Goal: Information Seeking & Learning: Find specific fact

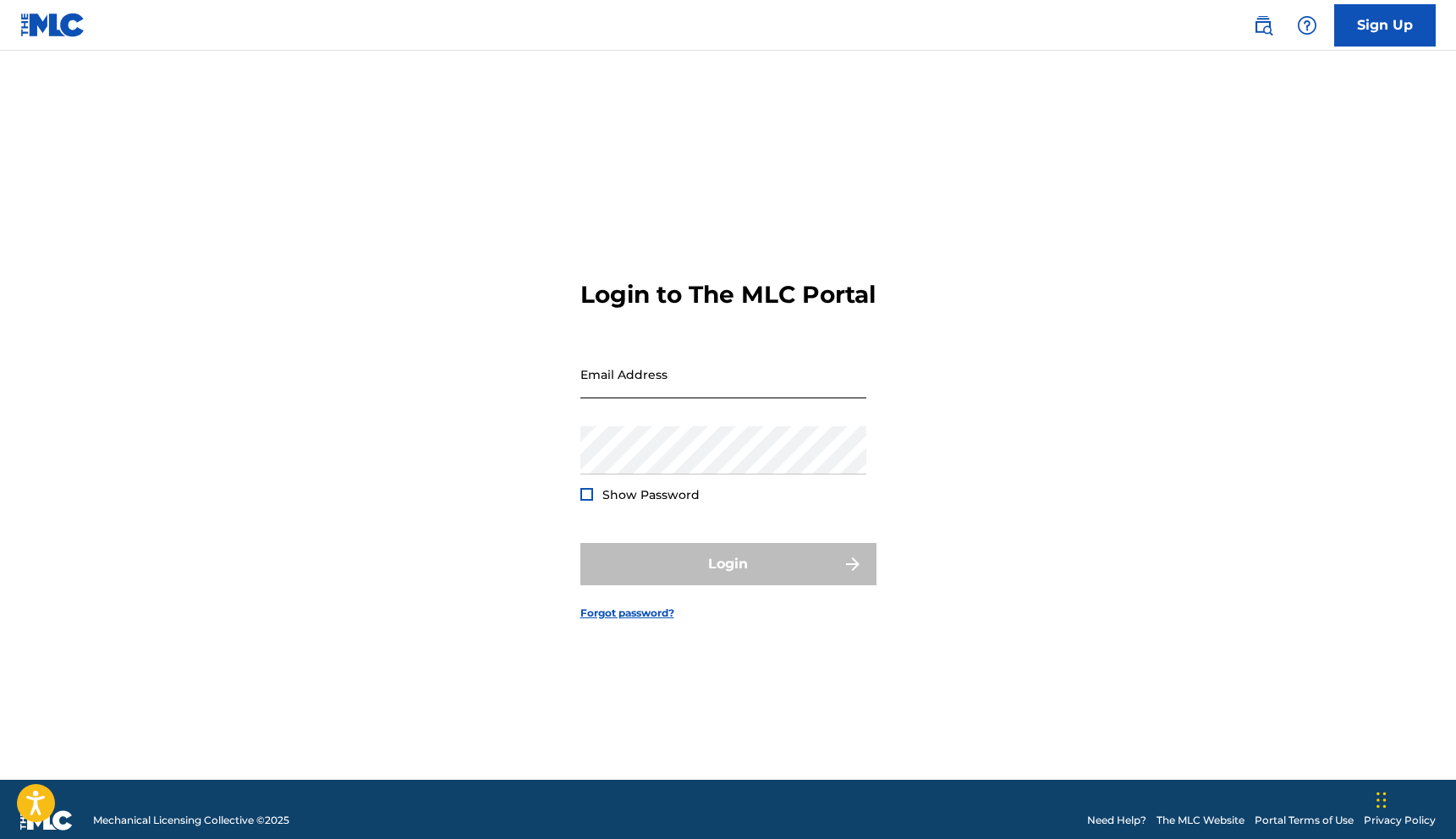
click at [668, 399] on input "Email Address" at bounding box center [724, 375] width 286 height 48
type input "[EMAIL_ADDRESS][DOMAIN_NAME]"
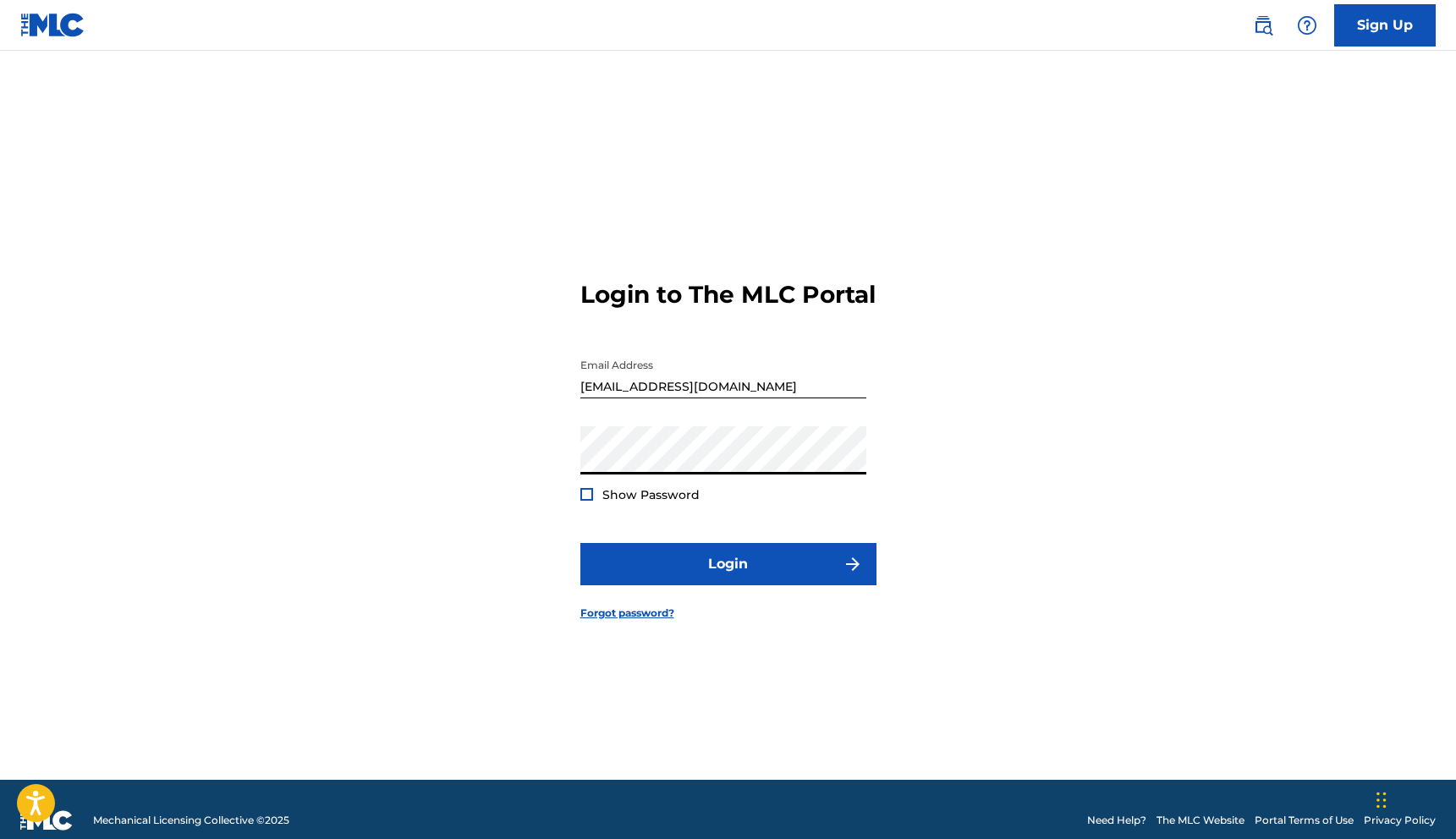
click at [650, 502] on span "Show Password" at bounding box center [650, 495] width 97 height 16
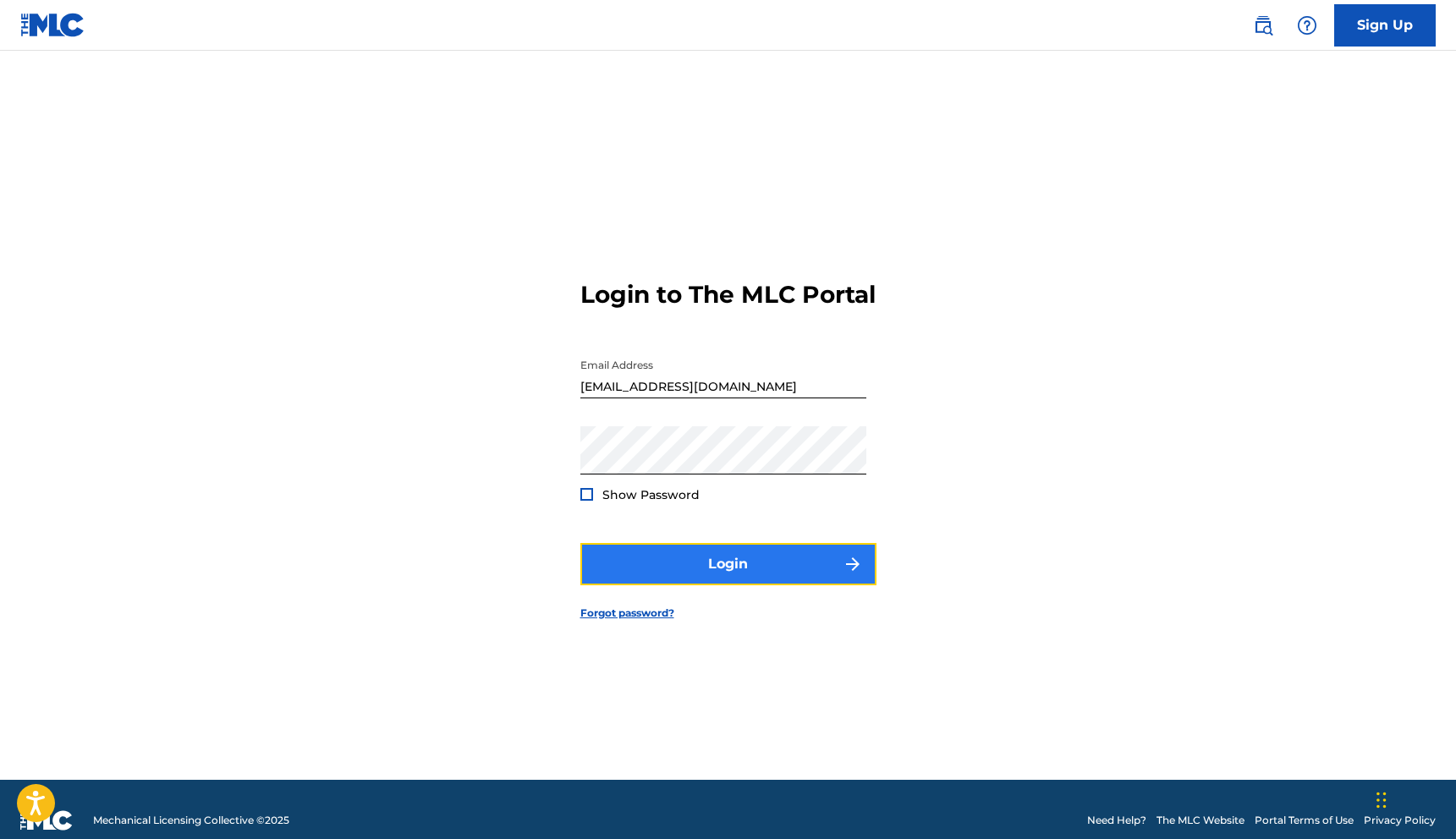
click at [742, 586] on button "Login" at bounding box center [729, 563] width 296 height 42
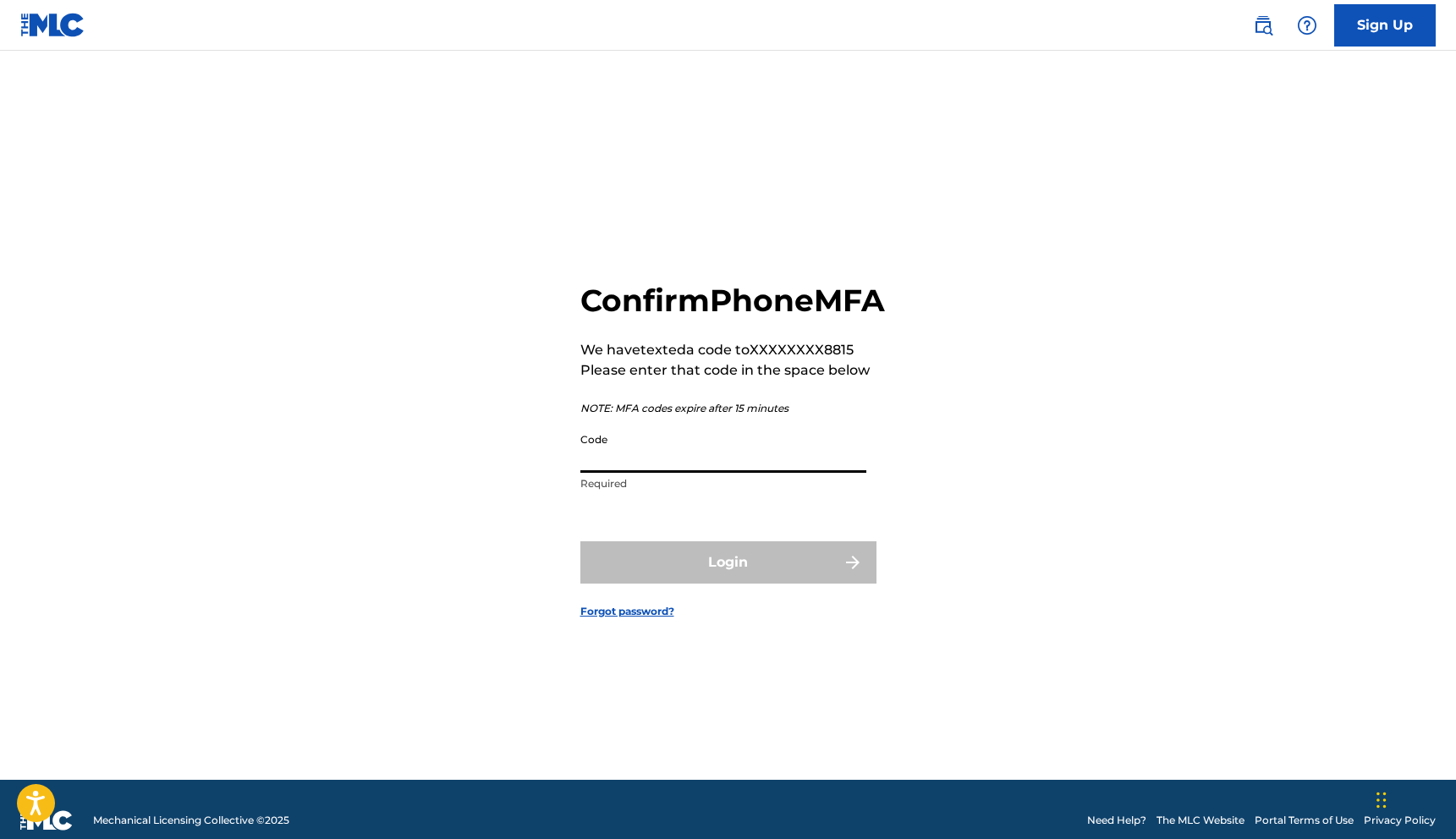
click at [790, 457] on input "Code" at bounding box center [724, 449] width 286 height 48
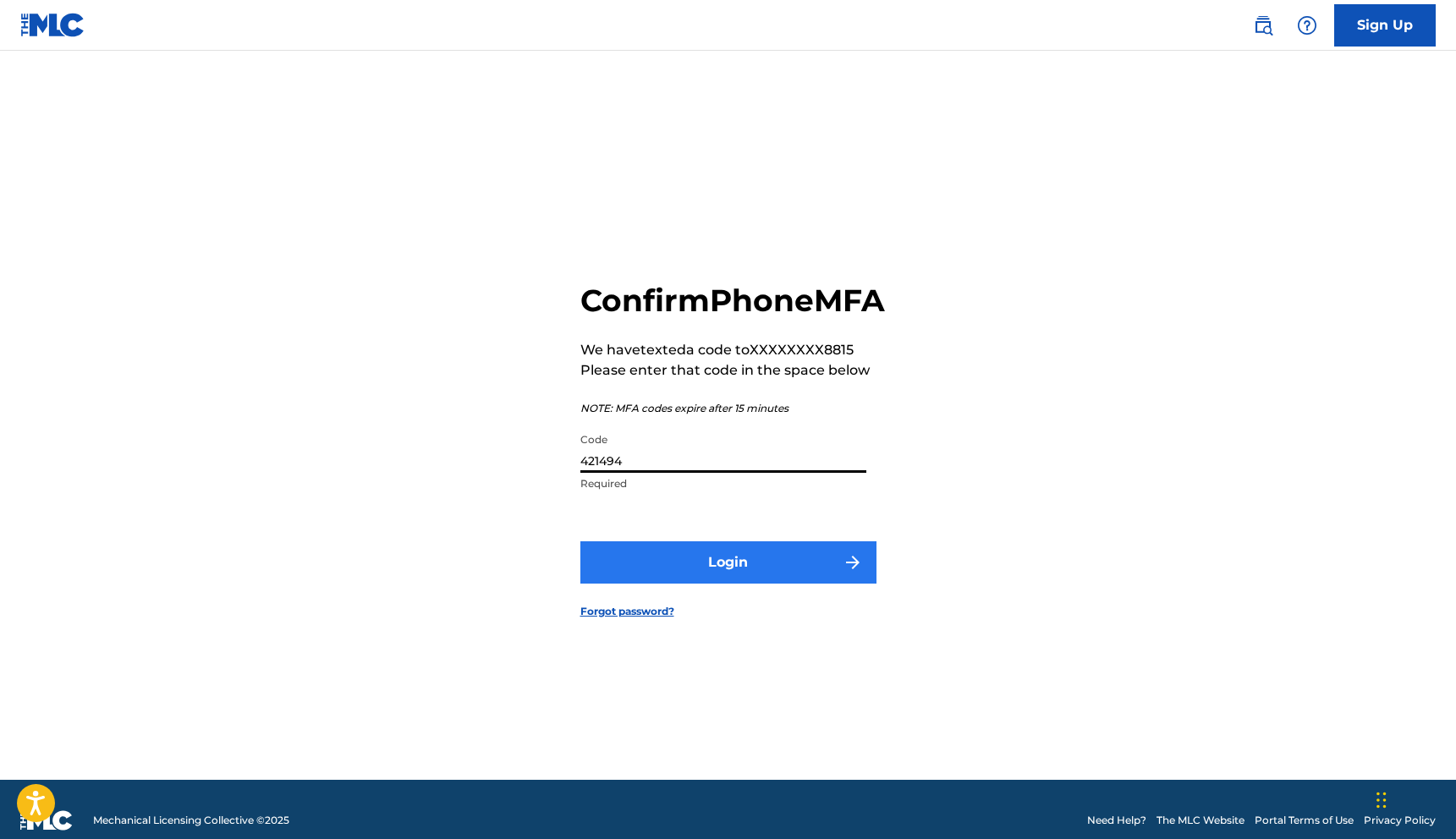
type input "421494"
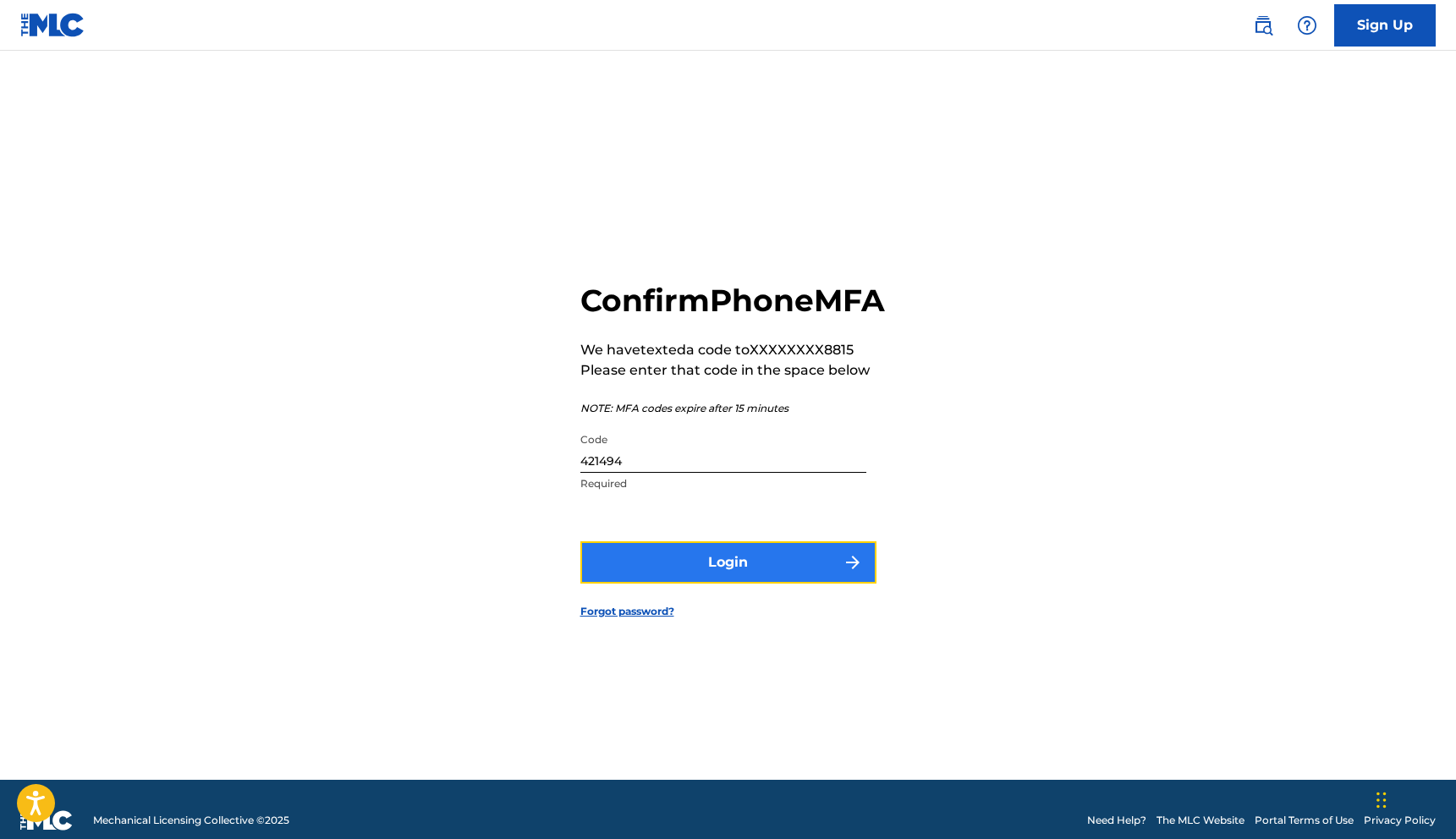
click at [812, 581] on button "Login" at bounding box center [729, 562] width 296 height 42
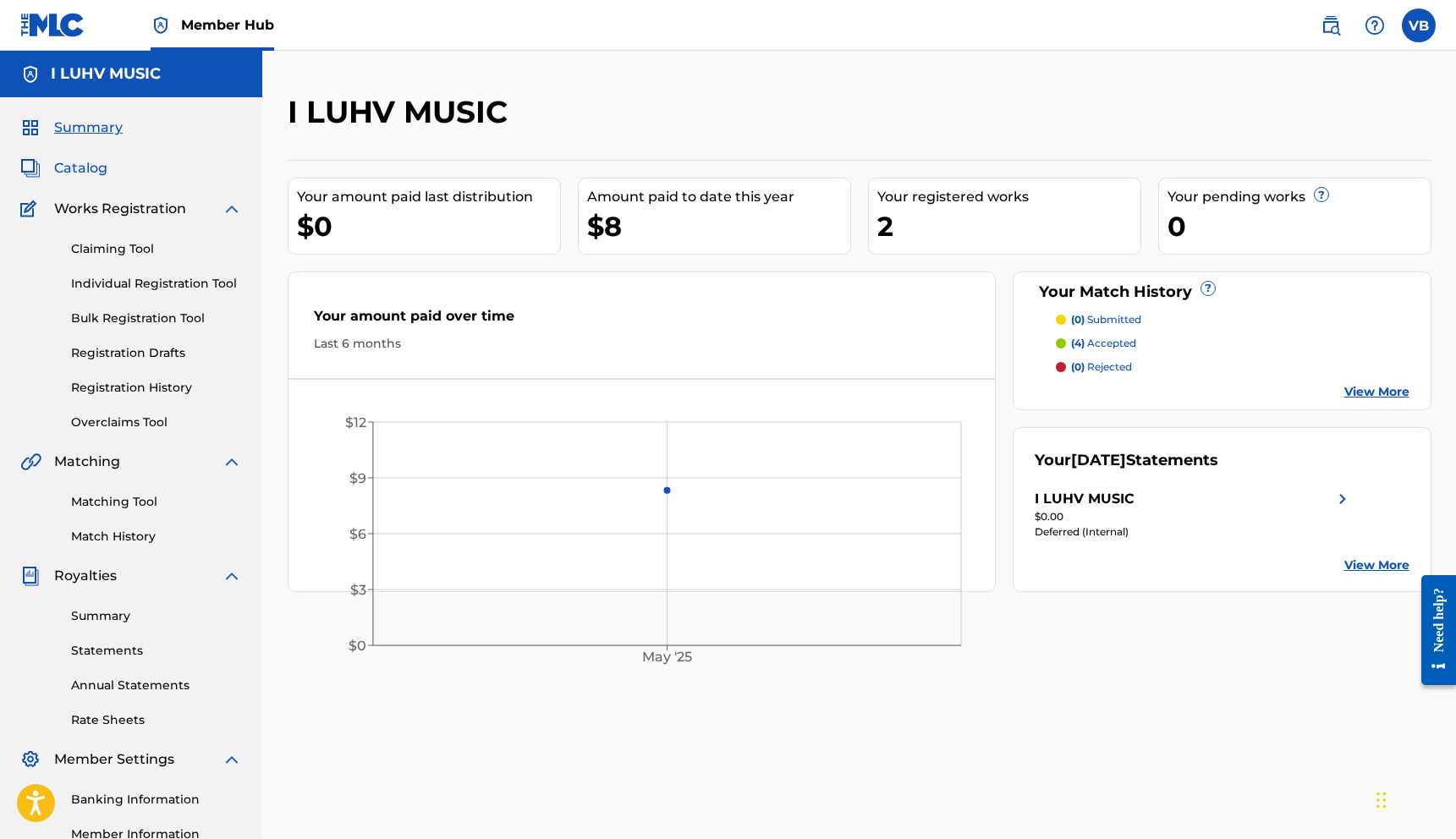
click at [85, 165] on span "Catalog" at bounding box center [81, 169] width 53 height 21
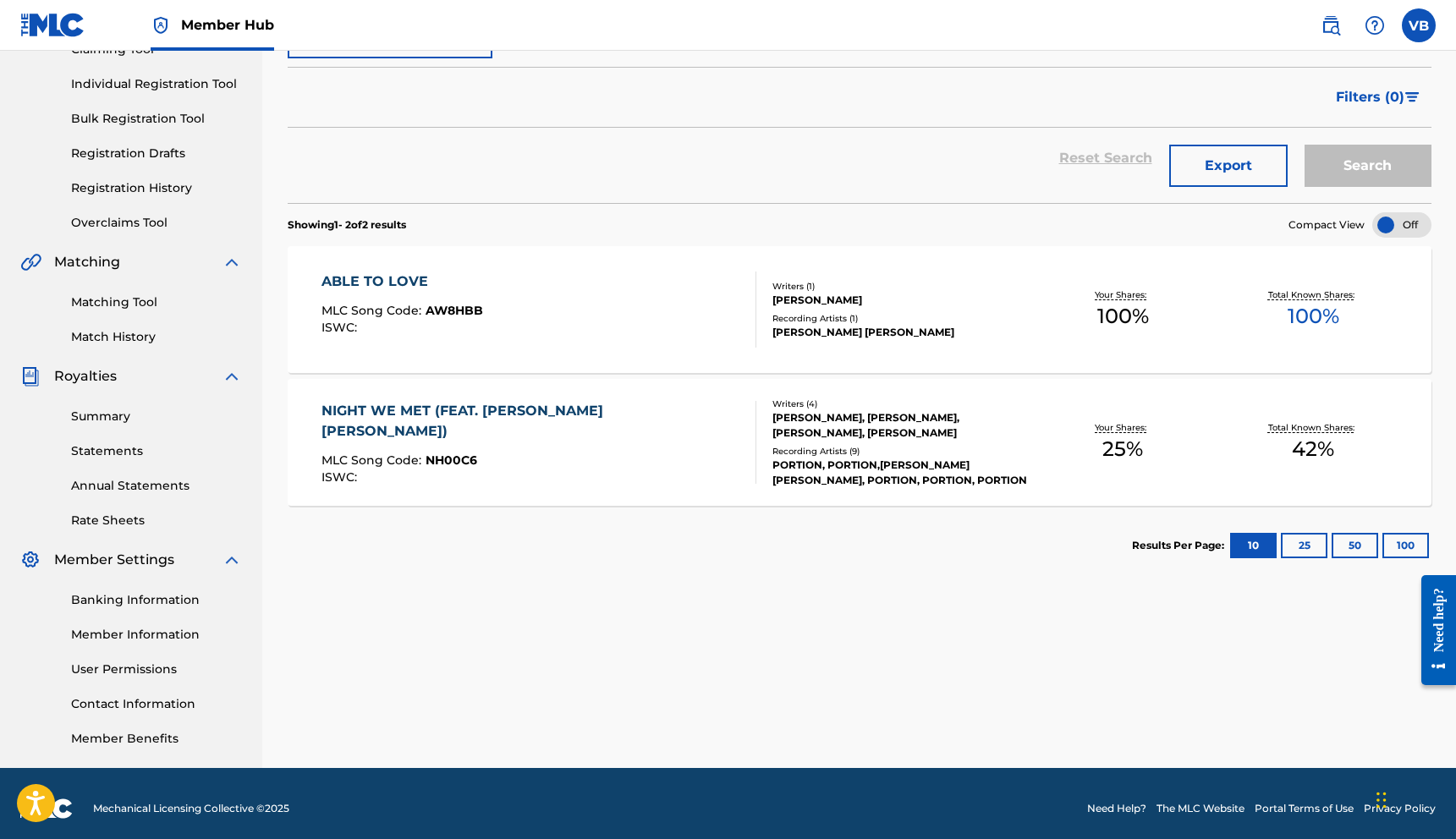
scroll to position [210, 0]
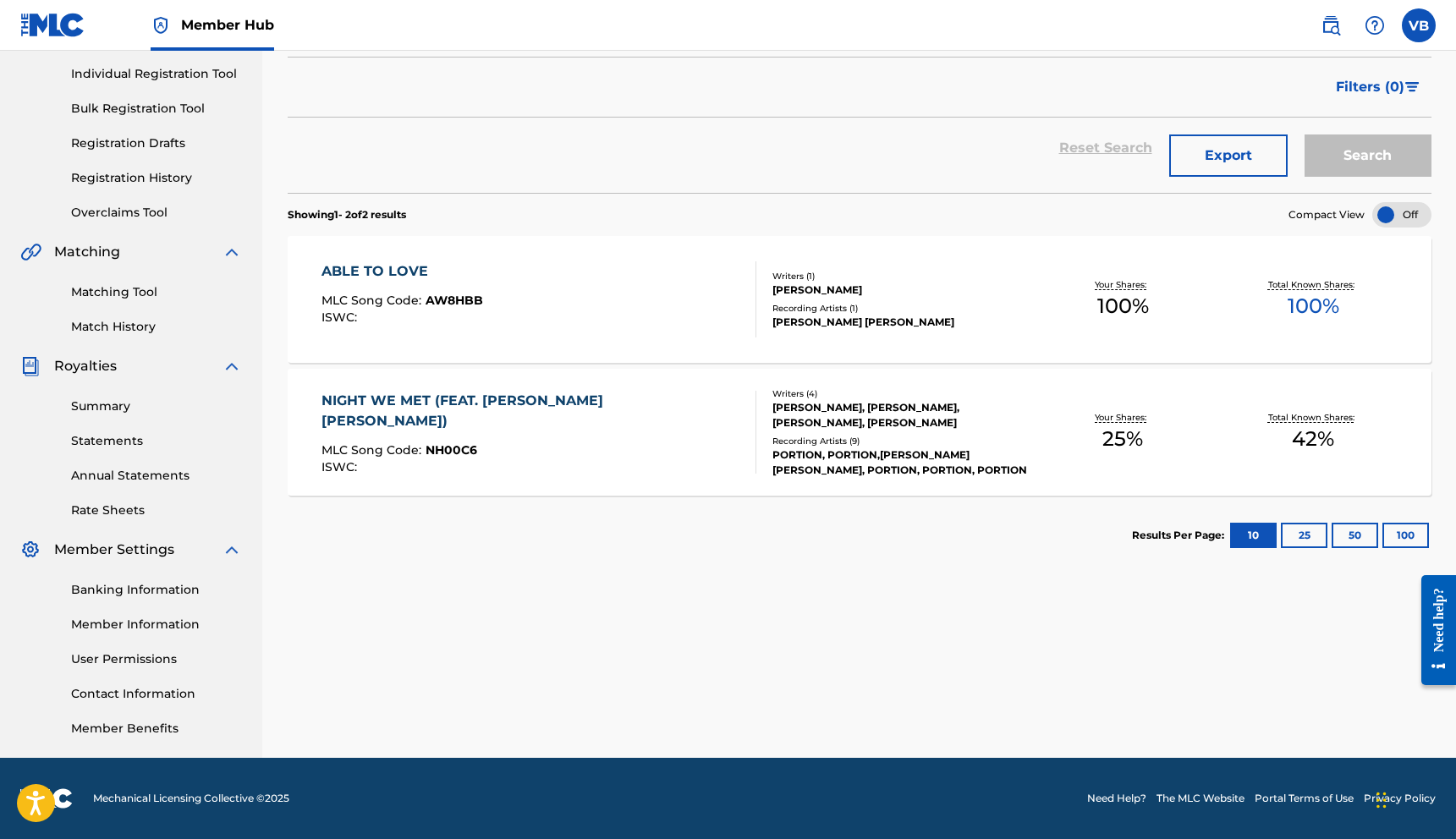
click at [1005, 454] on div "PORTION, PORTION,[PERSON_NAME] [PERSON_NAME], PORTION, PORTION, PORTION" at bounding box center [900, 463] width 256 height 30
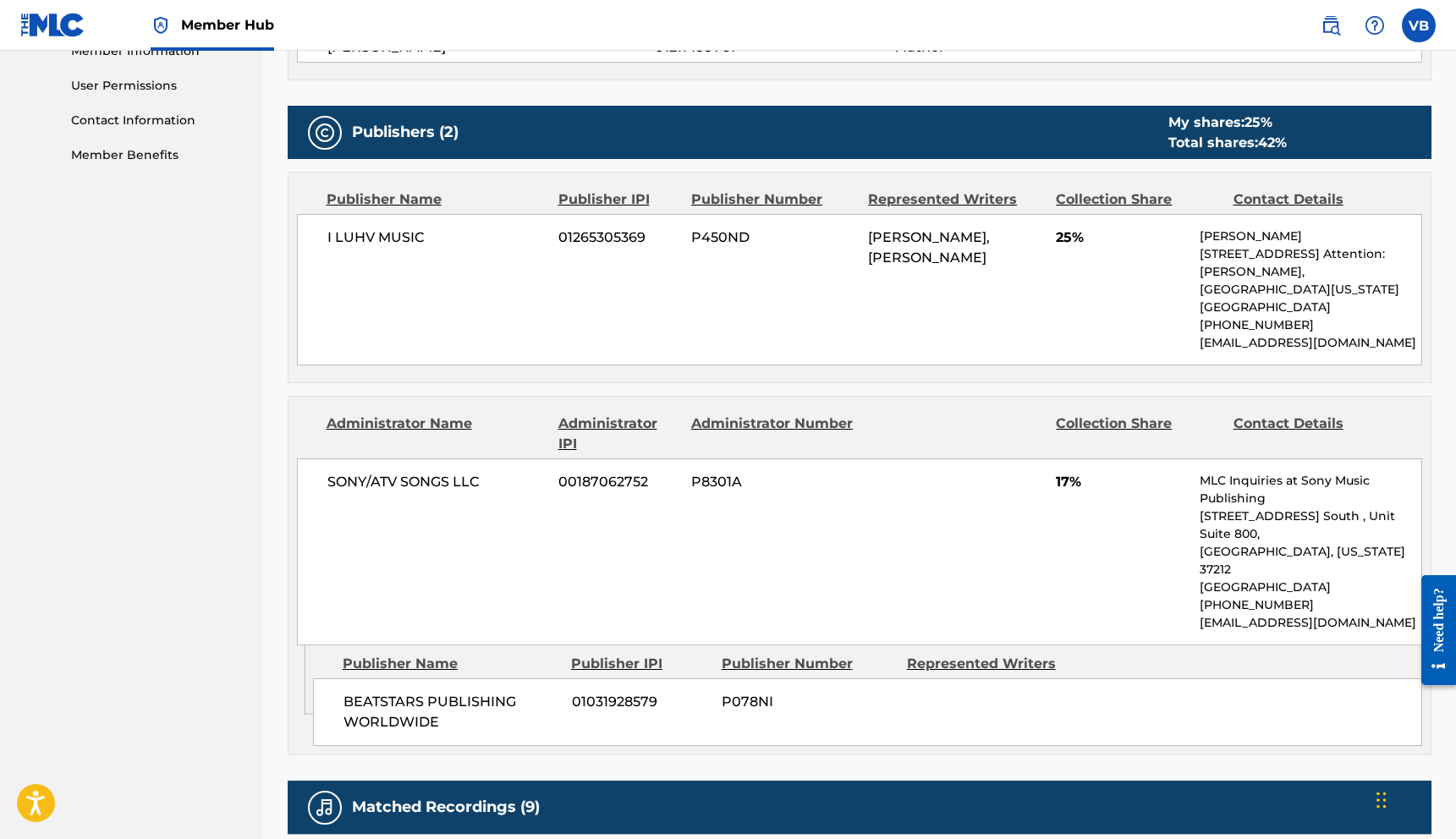
scroll to position [786, 0]
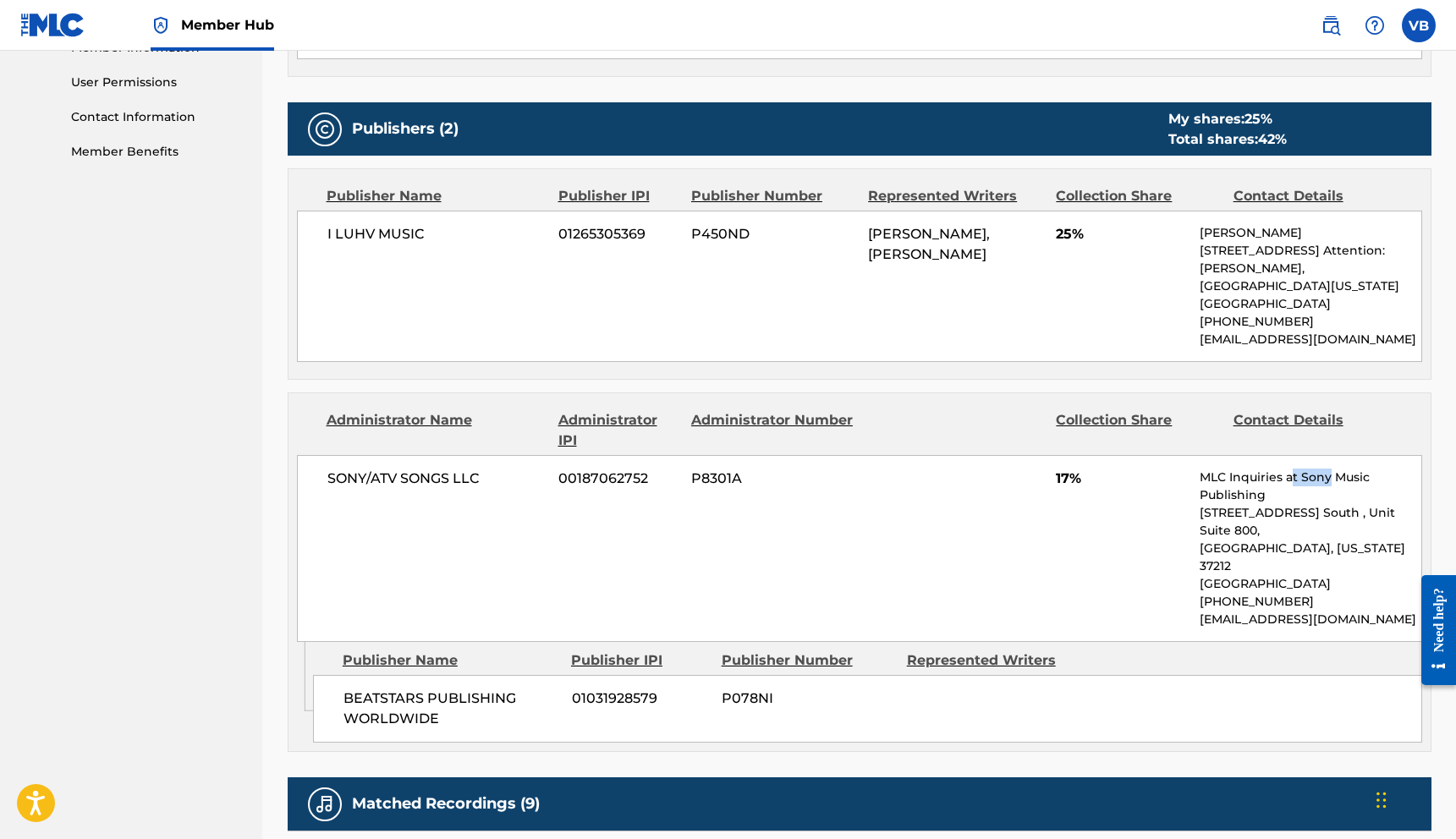
drag, startPoint x: 1295, startPoint y: 481, endPoint x: 1328, endPoint y: 481, distance: 33.0
click at [1328, 481] on p "MLC Inquiries at Sony Music Publishing" at bounding box center [1310, 486] width 221 height 35
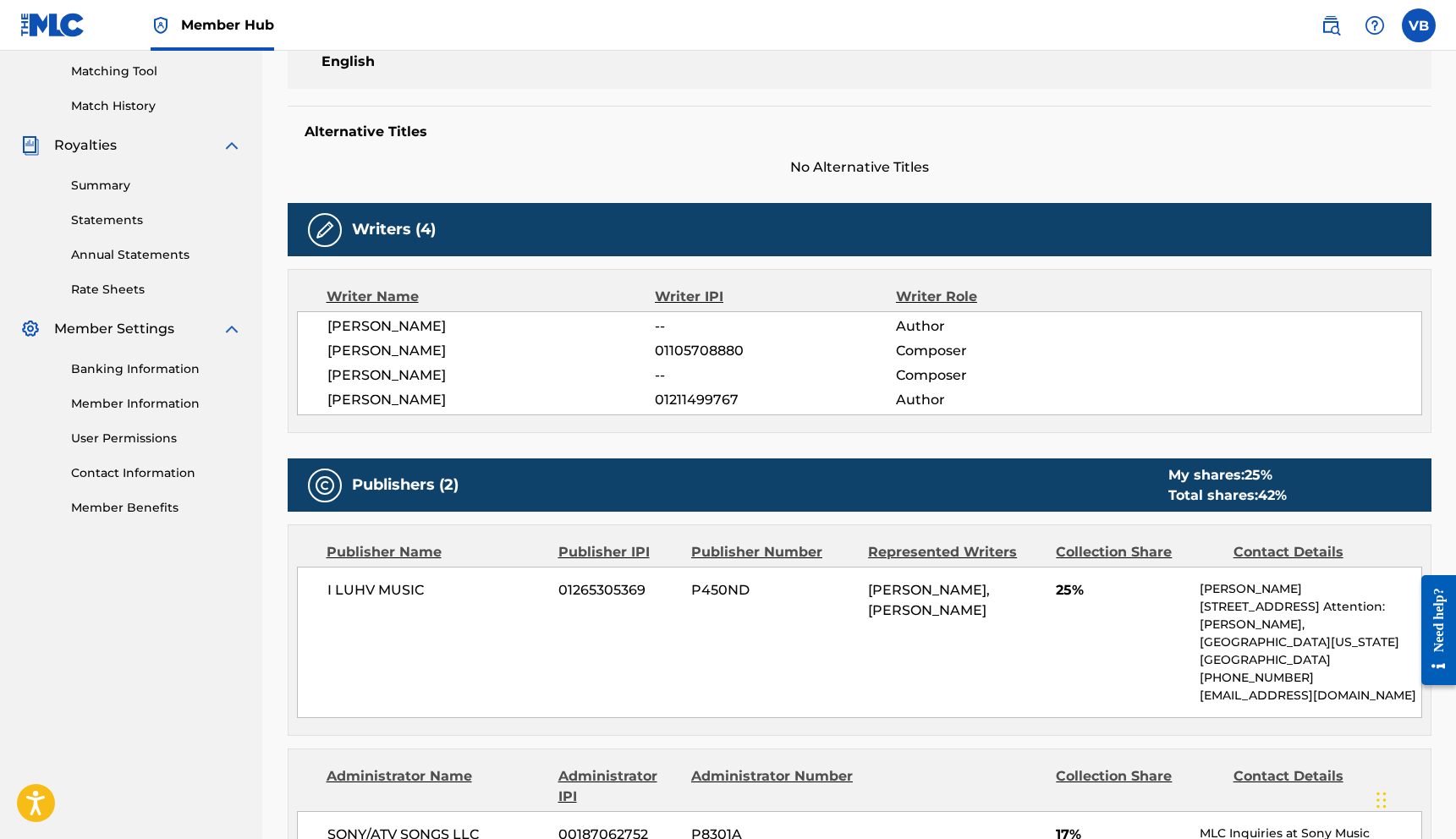
scroll to position [576, 0]
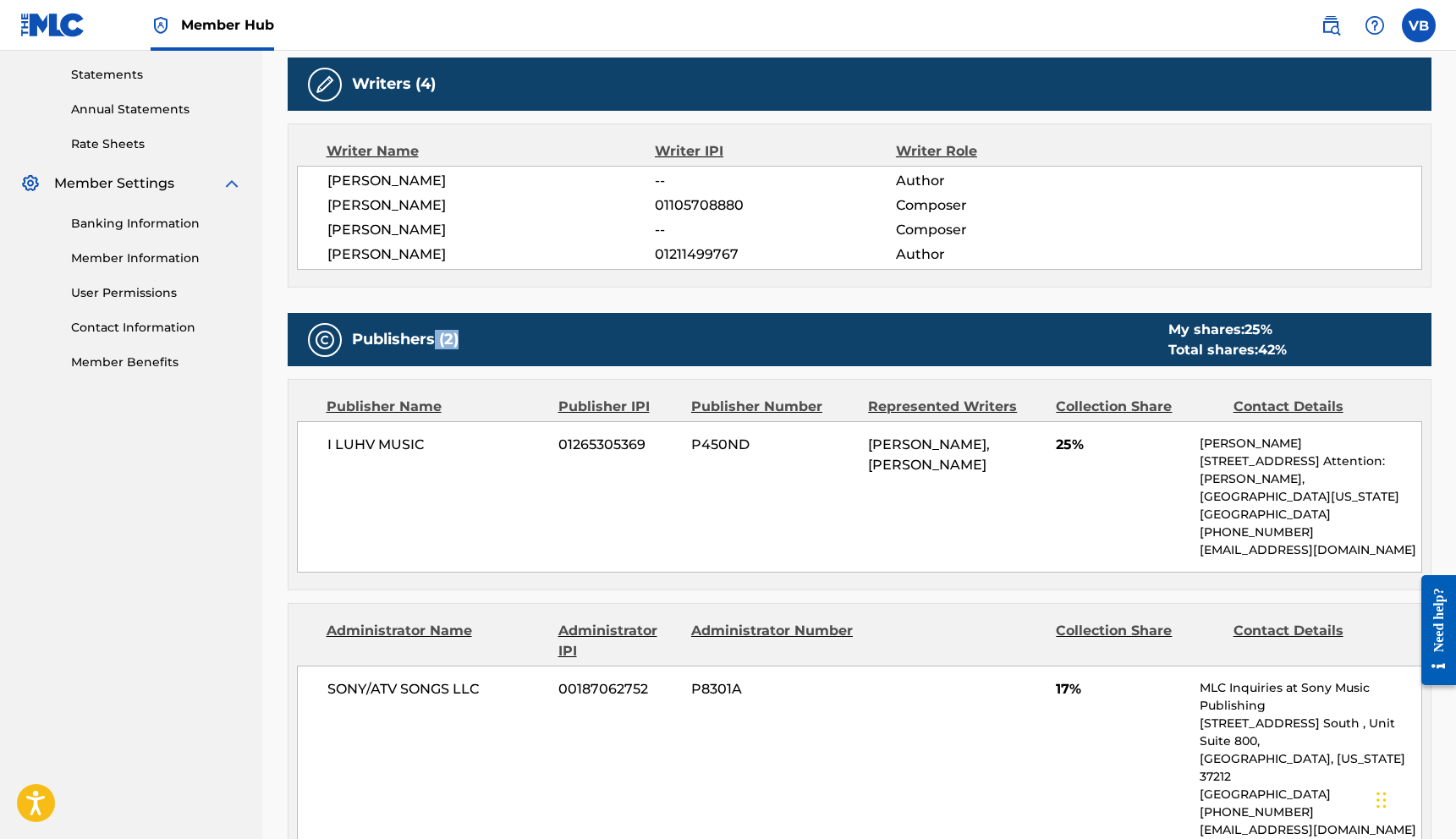
drag, startPoint x: 433, startPoint y: 336, endPoint x: 456, endPoint y: 332, distance: 23.3
click at [458, 334] on h5 "Publishers (2)" at bounding box center [406, 339] width 107 height 20
click at [456, 332] on h5 "Publishers (2)" at bounding box center [406, 339] width 107 height 20
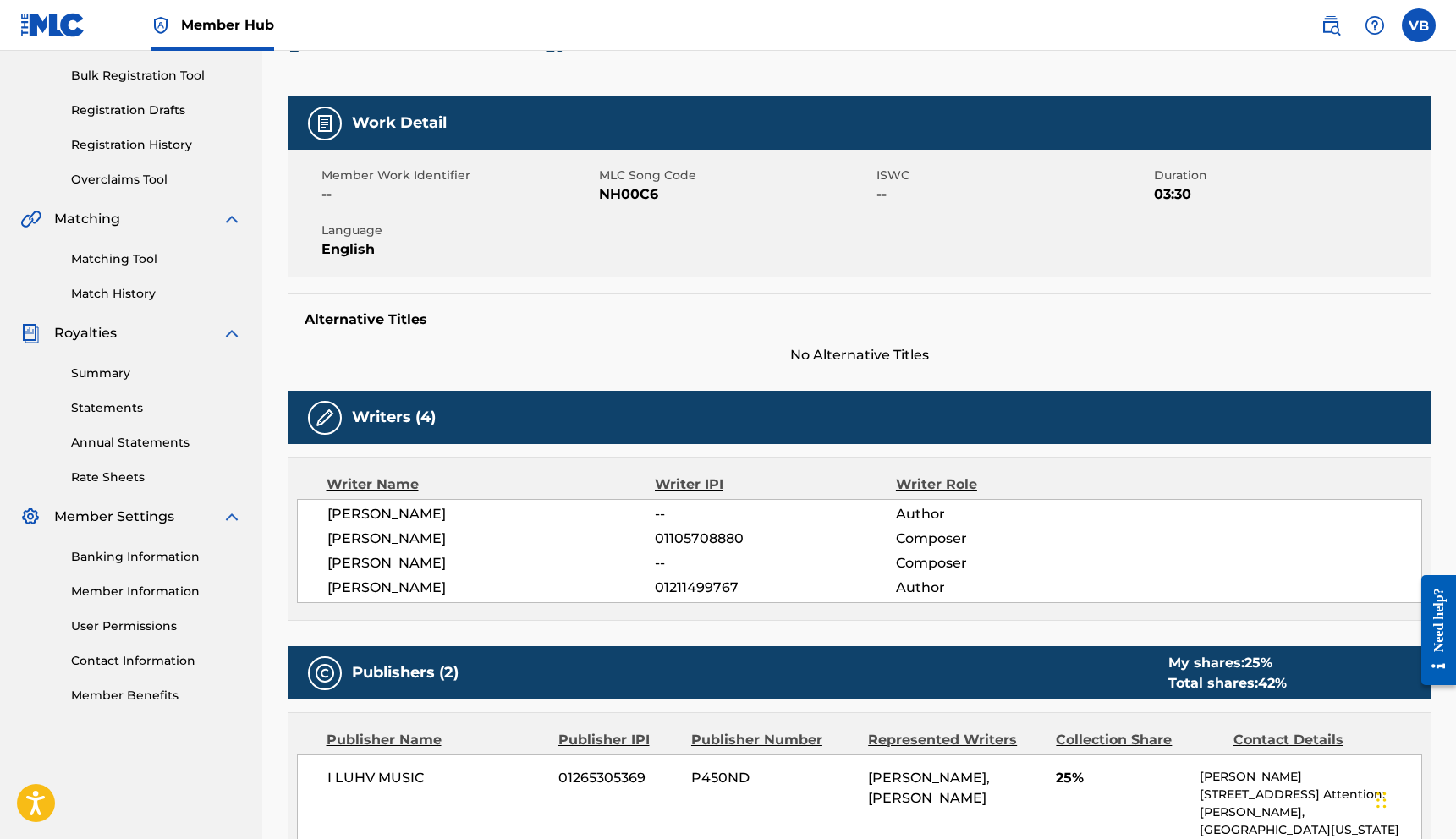
scroll to position [221, 0]
